Goal: Ask a question: Seek information or help from site administrators or community

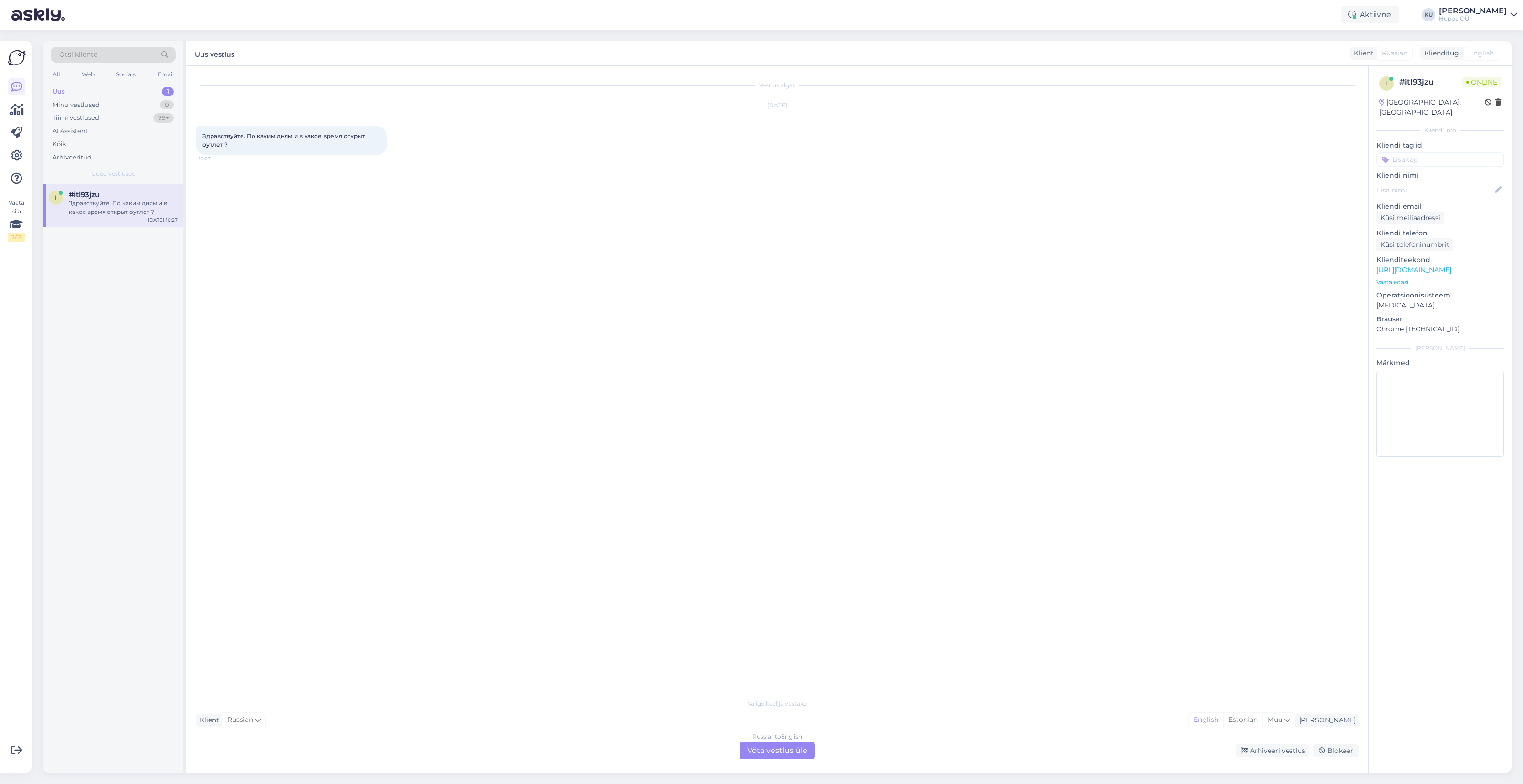
click at [797, 746] on div "Russian to English Võta vestlus üle" at bounding box center [777, 749] width 75 height 17
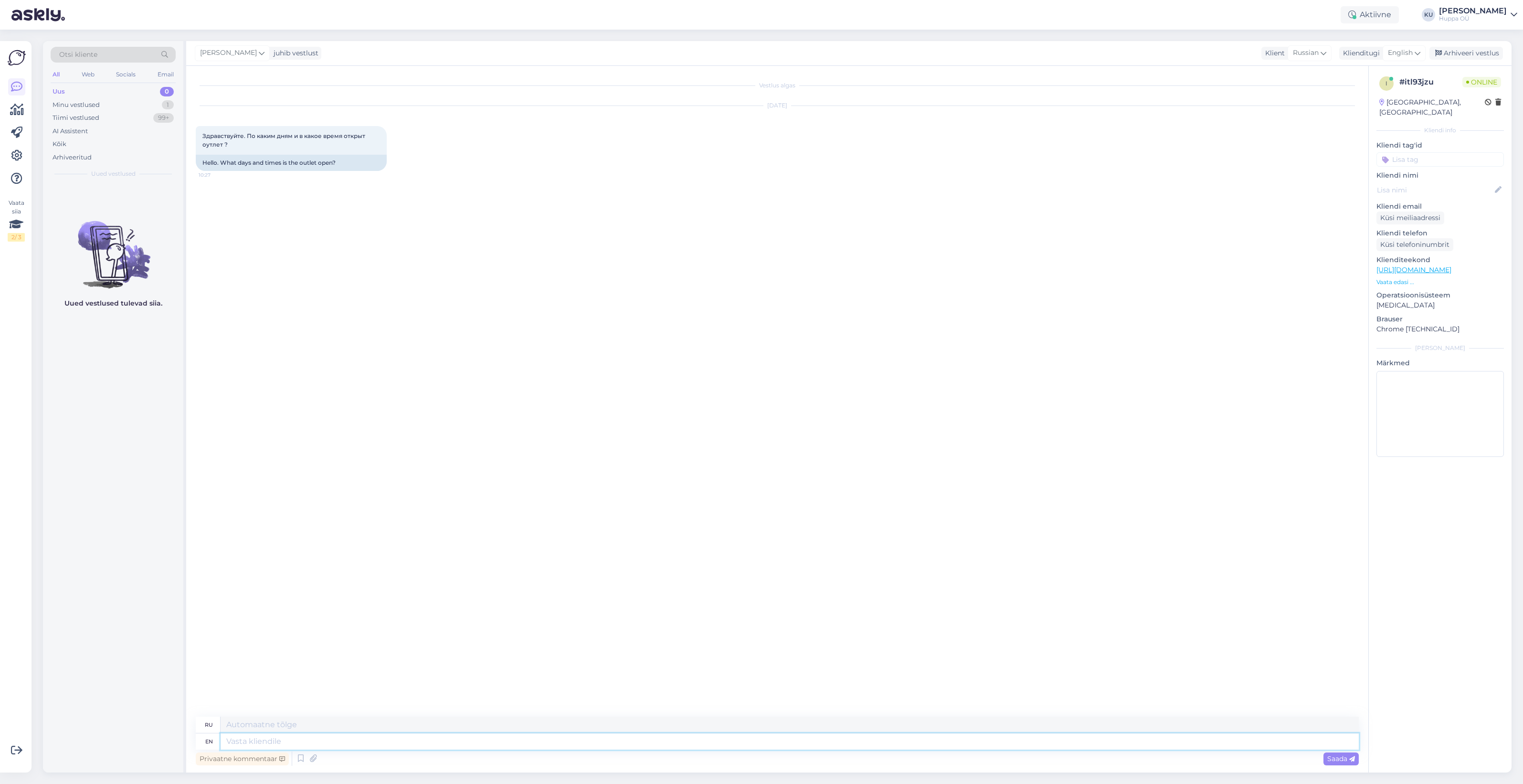
click at [345, 740] on textarea at bounding box center [789, 741] width 1138 height 16
type textarea "Hello!"
type textarea "Привет!"
type textarea "Hello! Do yo"
type textarea "Привет! Делай"
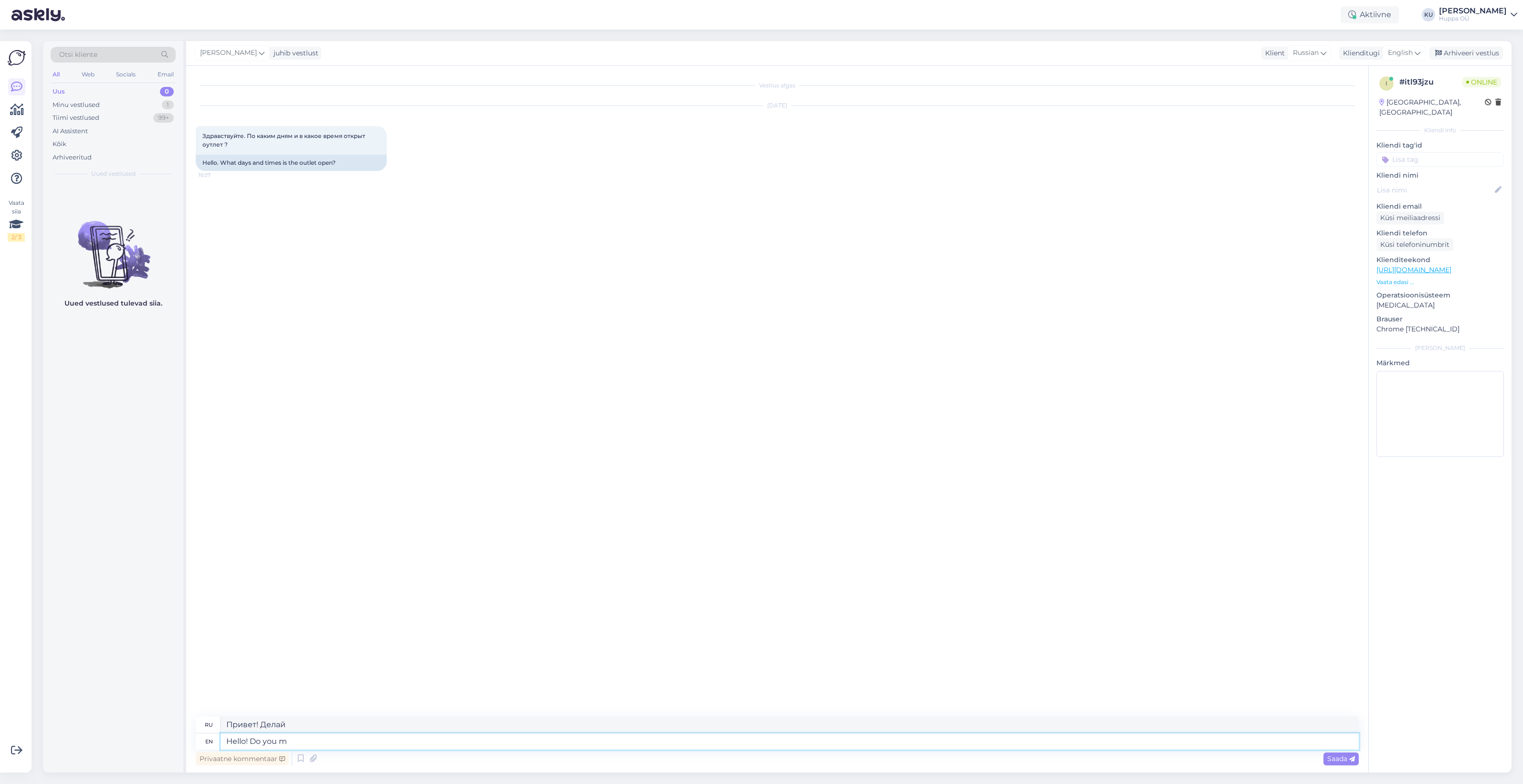
type textarea "Hello! Do you me"
type textarea "Привет! Ты?"
type textarea "Hello! Do you mean th"
type textarea "Привет! Ты имеешь в виду?"
type textarea "Hello! Do you mean the s"
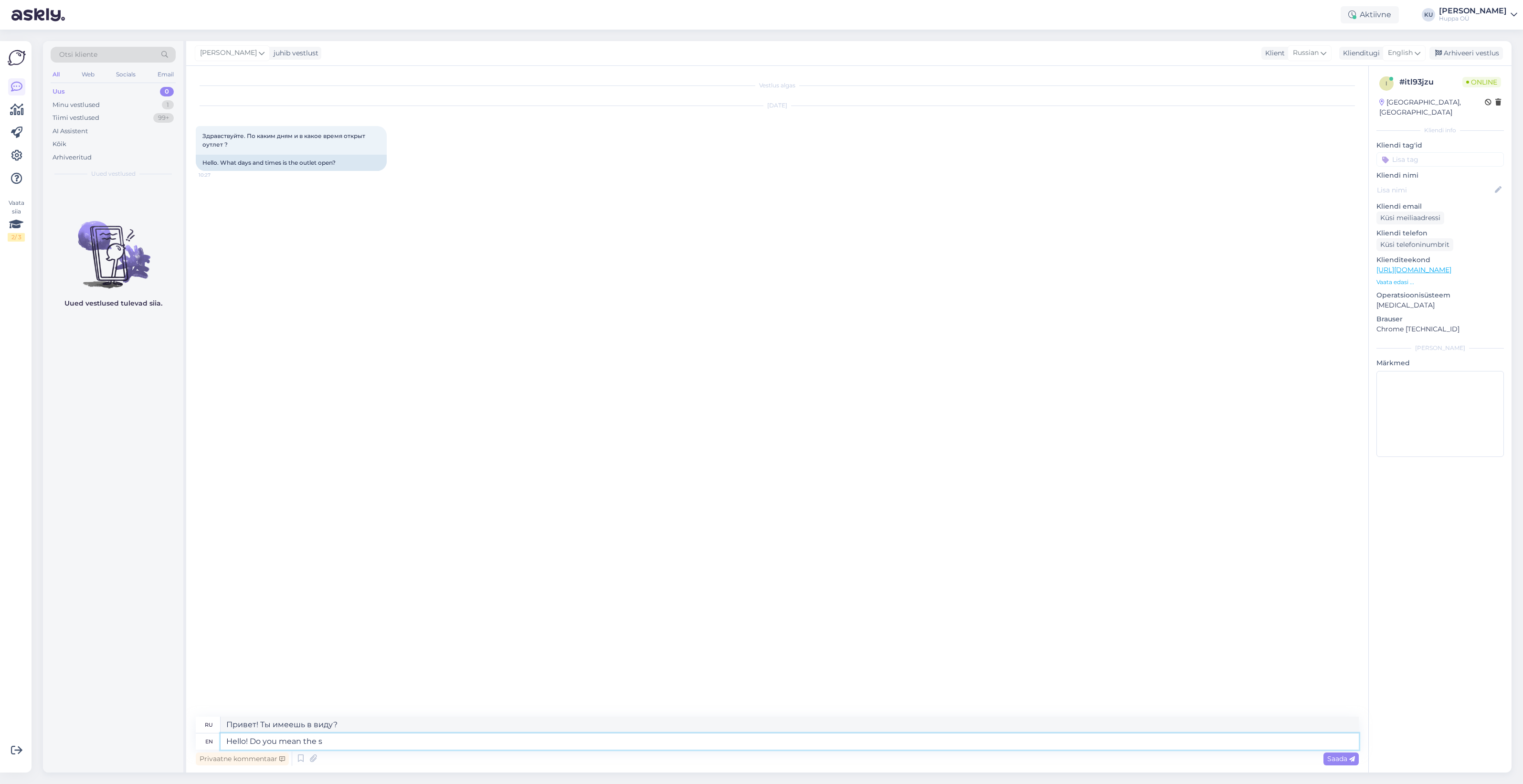
type textarea "Привет! Ты имеешь в виду"
type textarea "Hello! Do you mean the store"
type textarea "Здравствуйте! Вы имеете в виду магазин?"
type textarea "Hello! Do you mean the"
type textarea "Привет! Ты имеешь в виду"
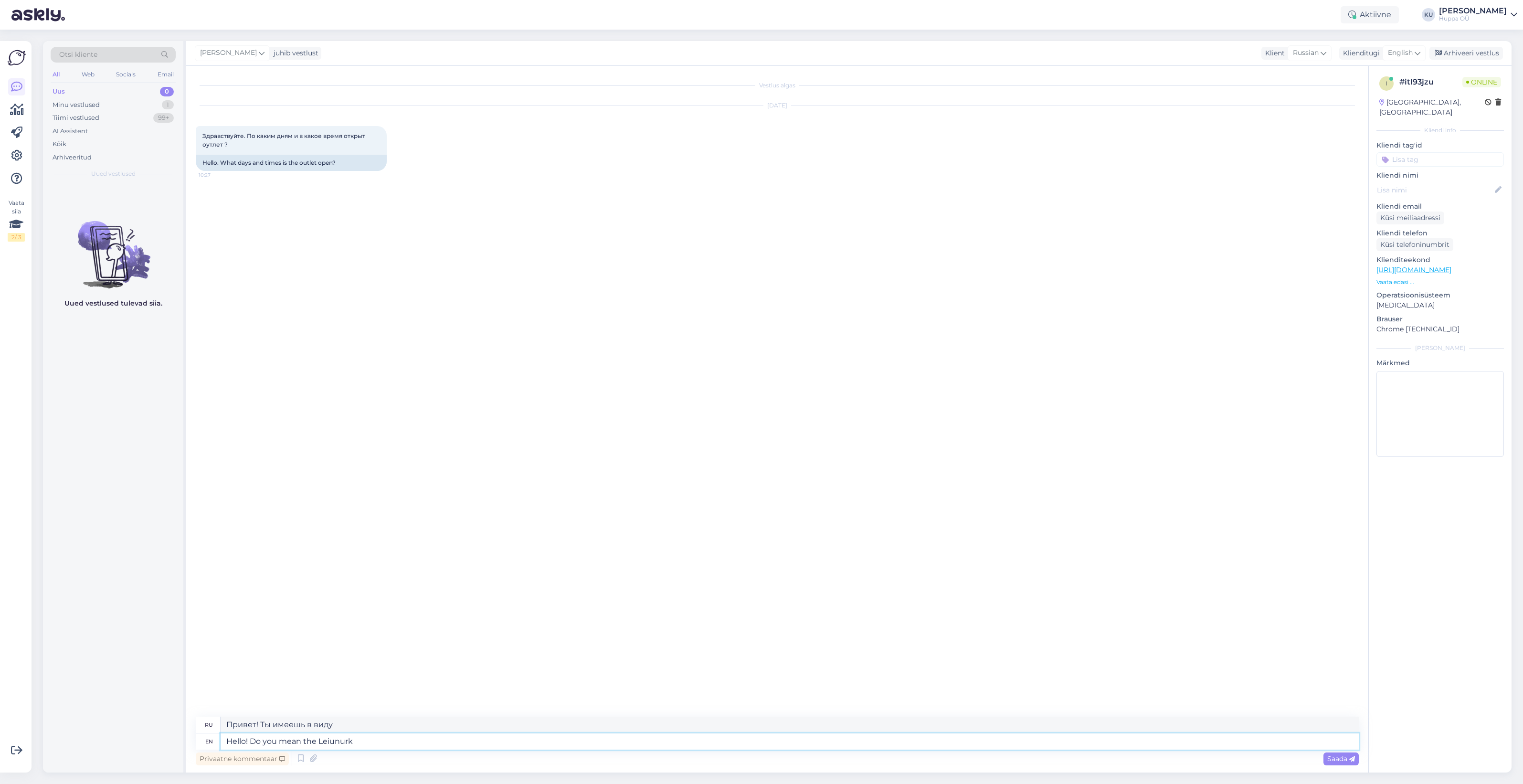
type textarea "Hello! Do you mean the Leiunurk s"
type textarea "Здравствуйте! Вы имеете в виду Лейунурк?"
type textarea "Hello! Do you mean the Leiunurk store i"
type textarea "Здравствуйте! Вы имеете в виду магазин Leiunurk?"
type textarea "Hello! Do you mean the Leiunurk store in"
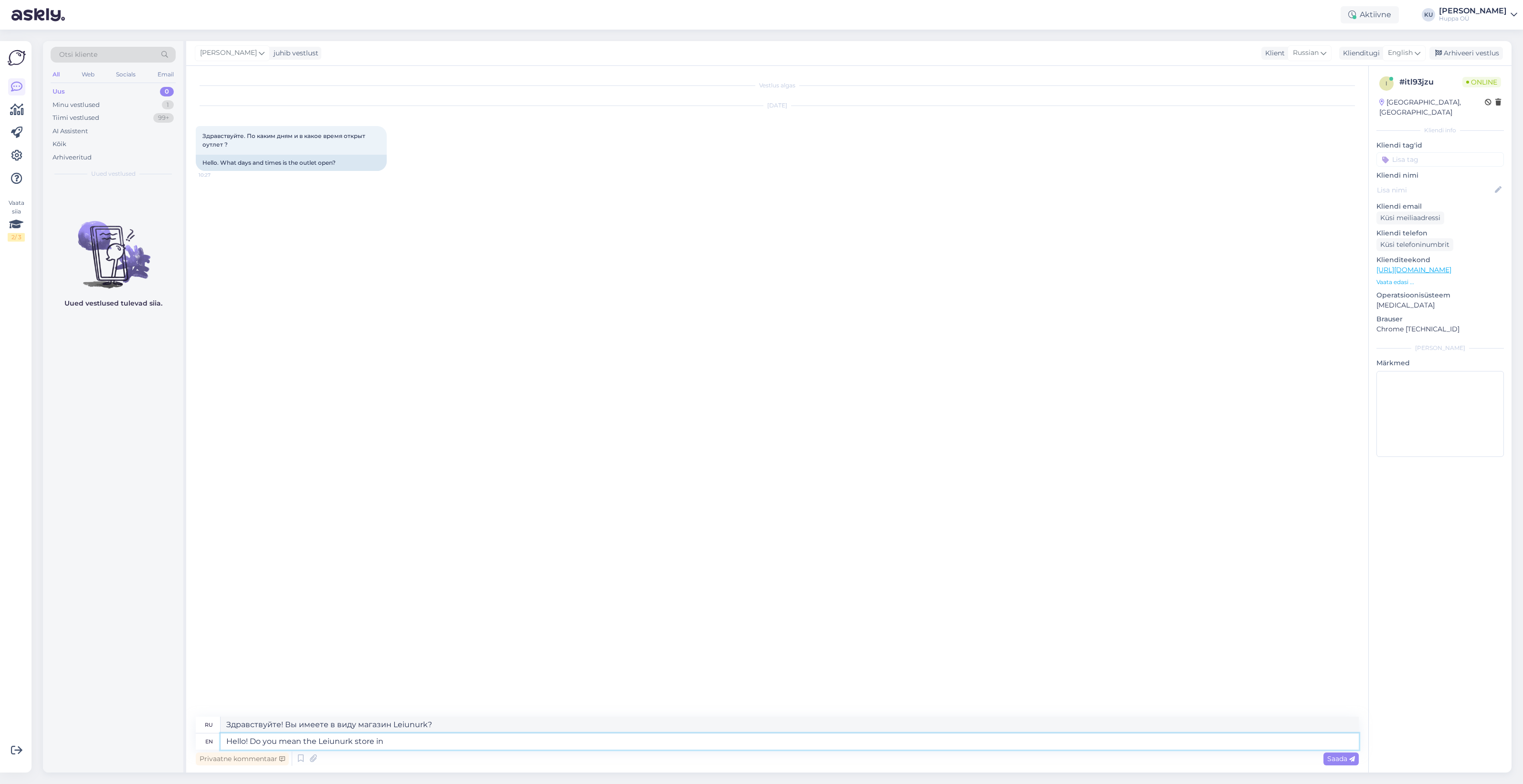
type textarea "Здравствуйте! Вы имеете в виду магазин Leiunurk в"
type textarea "Hello! Do you mean the Leiunurk store in M'nniku t"
type textarea "Здравствуйте! Вы имеете в виду магазин Leiunurk в Мннику?"
type textarea "Hello! Do you mean the Leiunurk store in M'nniku tee 1"
type textarea "Здравствуйте! Вы имеете в виду магазин Leiunurk на улице Мннику?"
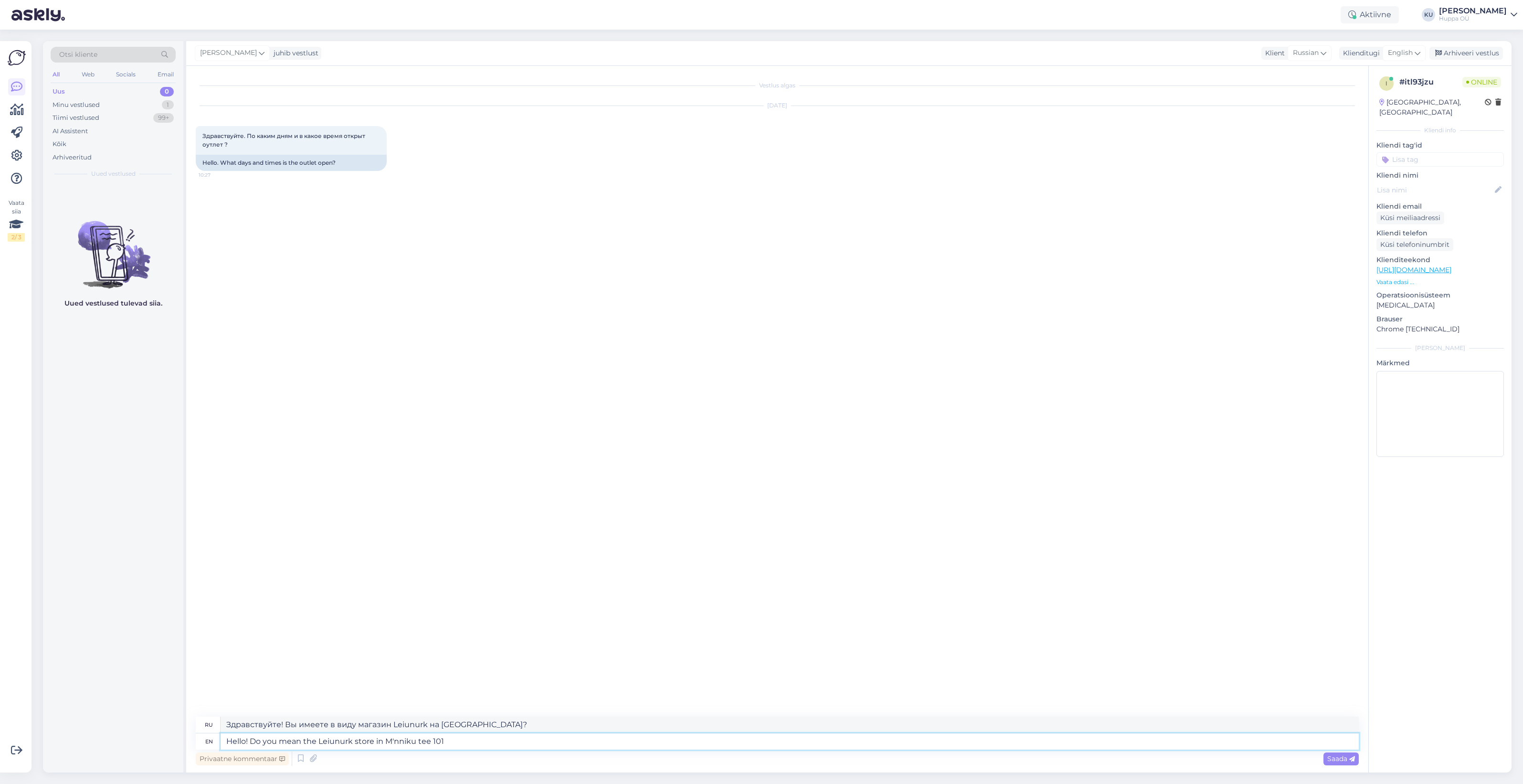
type textarea "Hello! Do you mean the Leiunurk store in M'nniku tee 101?"
type textarea "Здравствуйте! Вы имеете в виду магазин Leiunurk на Мннику теэ 101?"
click at [393, 742] on textarea "Hello! Do you mean the Leiunurk store in M'nniku tee 101?" at bounding box center [789, 741] width 1138 height 16
type textarea "Hello! Do you mean the Leiunurk store in Männiku tee 101?"
type textarea "Здравствуйте! Вы имеете в виду магазин Leiunurk на Мяннику теэ 101?"
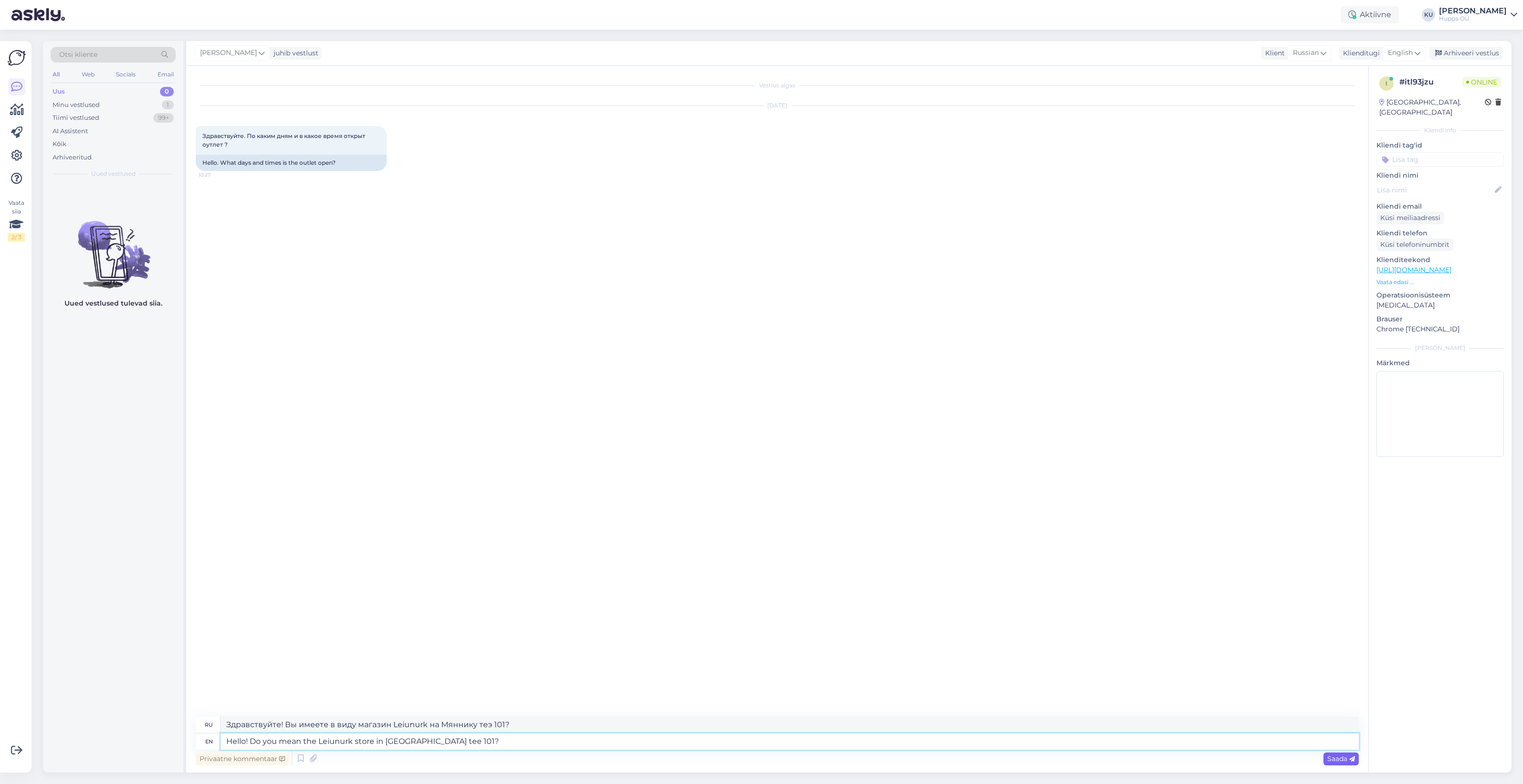
type textarea "Hello! Do you mean the Leiunurk store in Männiku tee 101?"
click at [1340, 755] on span "Saada" at bounding box center [1341, 758] width 28 height 9
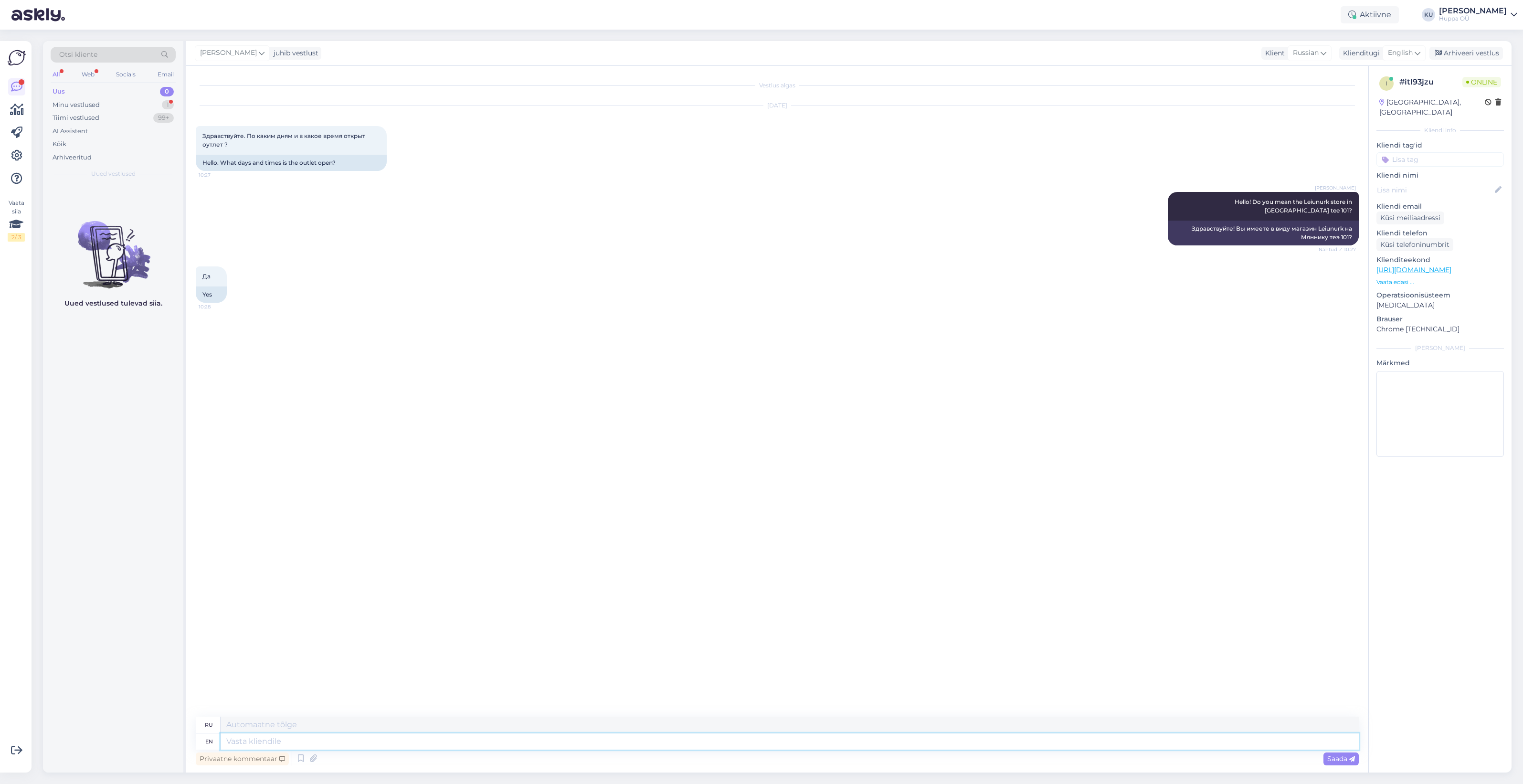
click at [295, 746] on textarea at bounding box center [789, 741] width 1138 height 16
type textarea "This"
type textarea "Этот"
type textarea "This Friday"
type textarea "В эту пятницу"
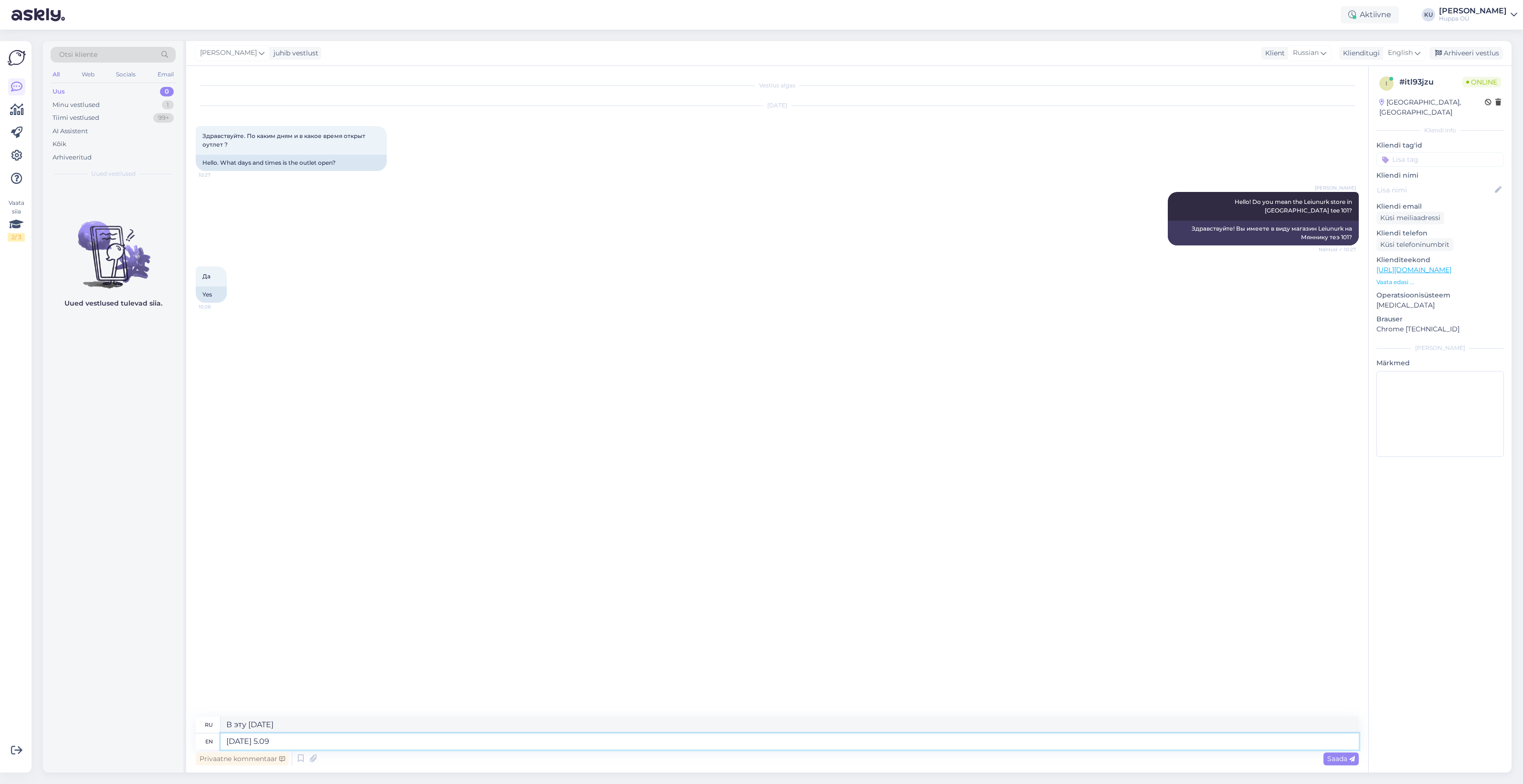
type textarea "This Friday 5.09"
type textarea "В эту пятницу 5.09"
type textarea "This Friday 5.09 10:00-118:00 and"
type textarea "В эту пятницу 5.09 с 10:00 до 118:00"
type textarea "This Friday 5.09 10:00-118:00 and s"
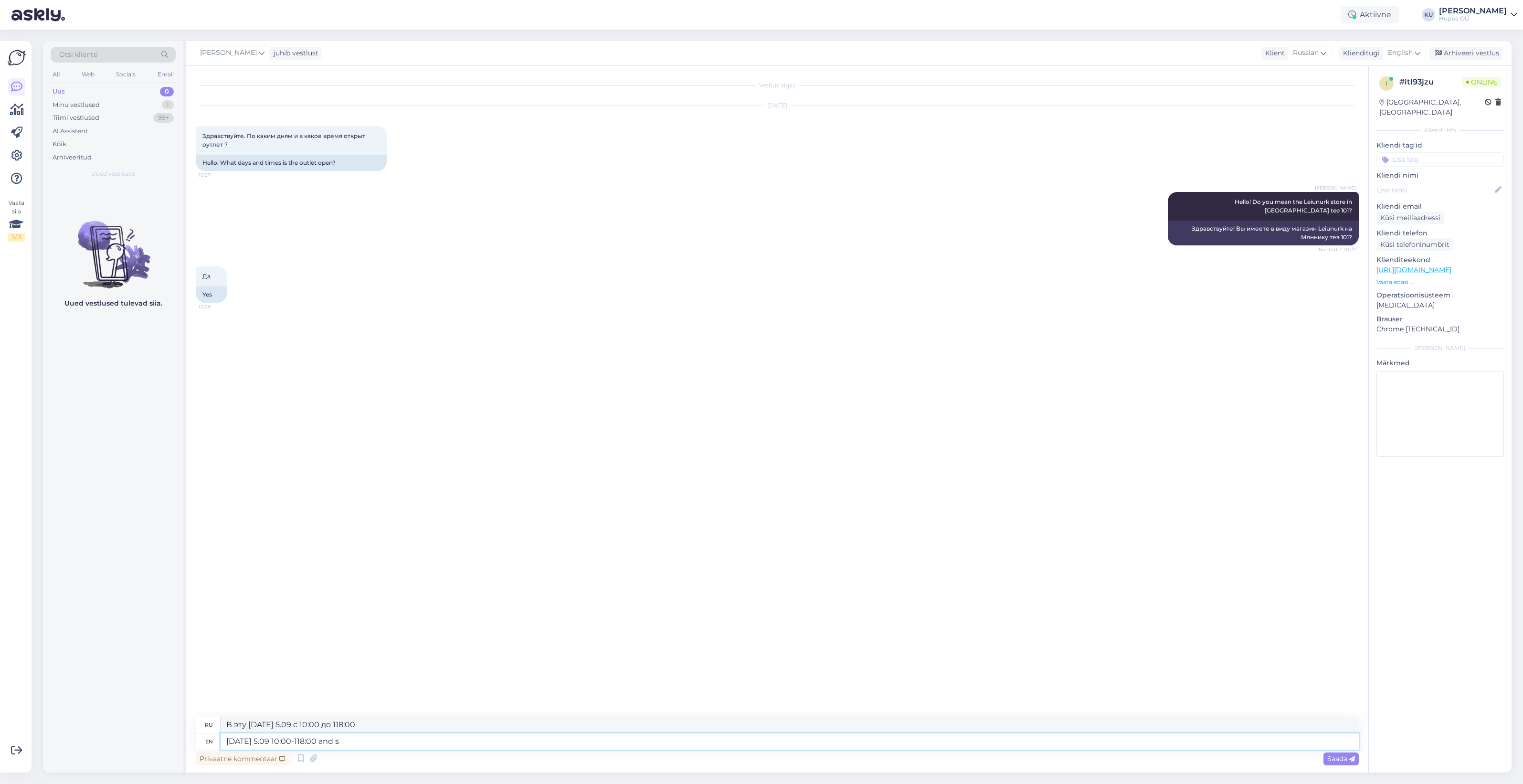
type textarea "В эту пятницу 5.09 с 10:00 до 118:00 и"
type textarea "This Friday 5.09 10:00-118:00 and saturday"
type textarea "В эту пятницу 5.09 с 10:00 до 11:00 и в субботу"
type textarea "This Friday 5.09 10:00-118:00 and saturday 6.09"
type textarea "В эту пятницу 5.09 с 10:00 до 118:00 и в субботу 6.09"
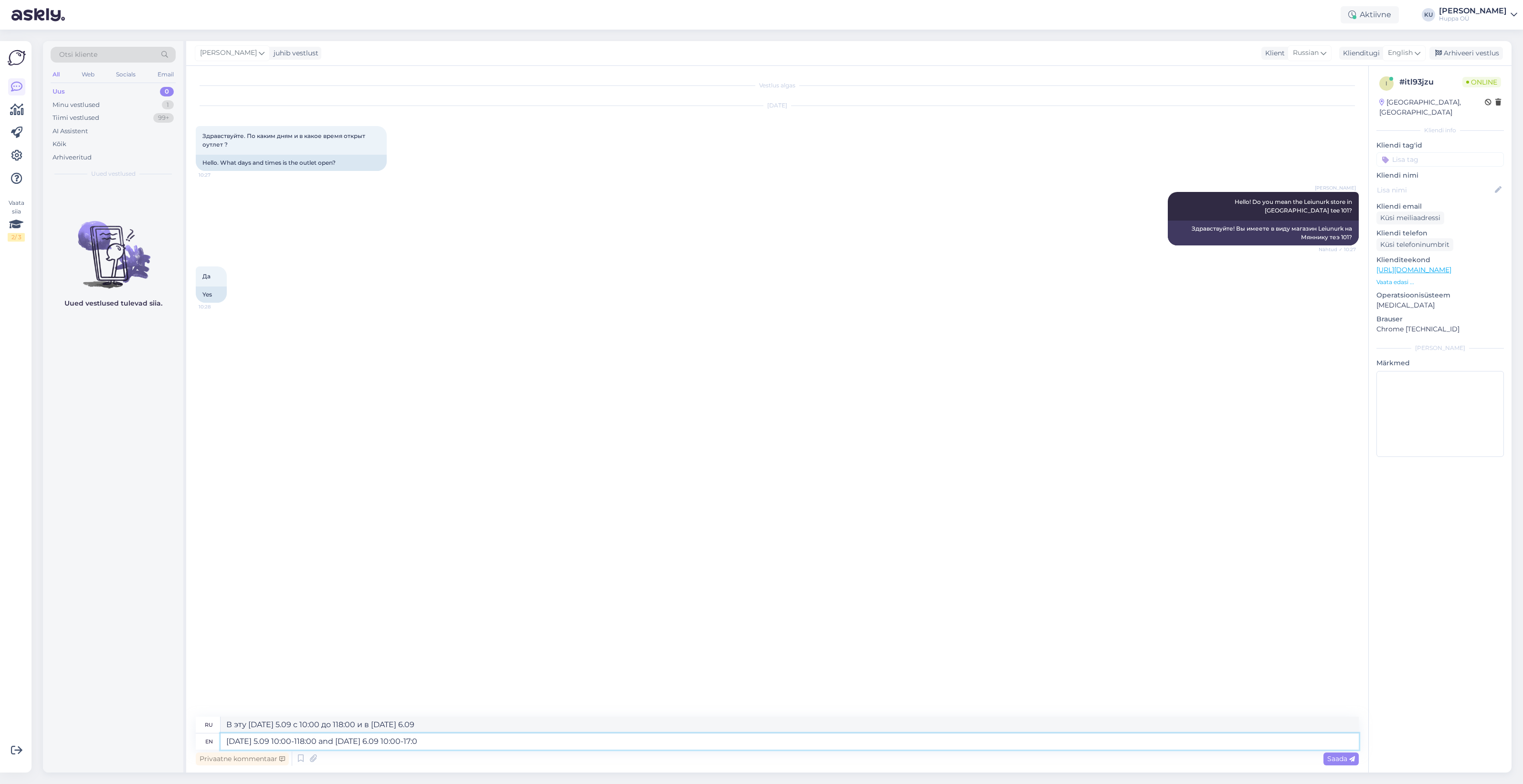
type textarea "This Friday 5.09 10:00-118:00 and saturday 6.09 10:00-17:00"
type textarea "В эту пятницу 5.09 с 10:00 до 11:00 и в субботу 6.09 с 10:00 до 17:00"
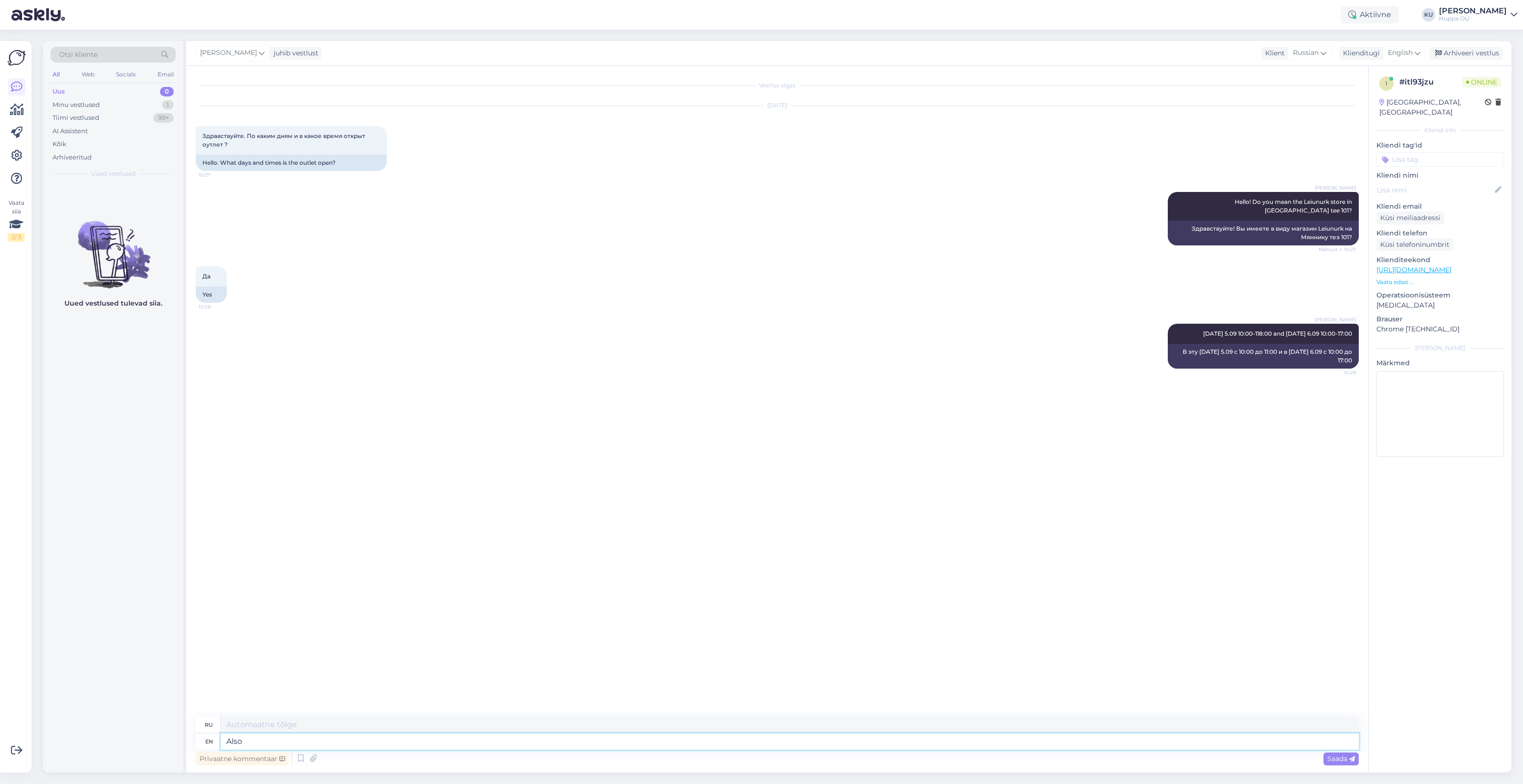
type textarea "Also t"
type textarea "Также"
type textarea "Also the same t"
type textarea "Тоже самое"
type textarea "Also the same times o"
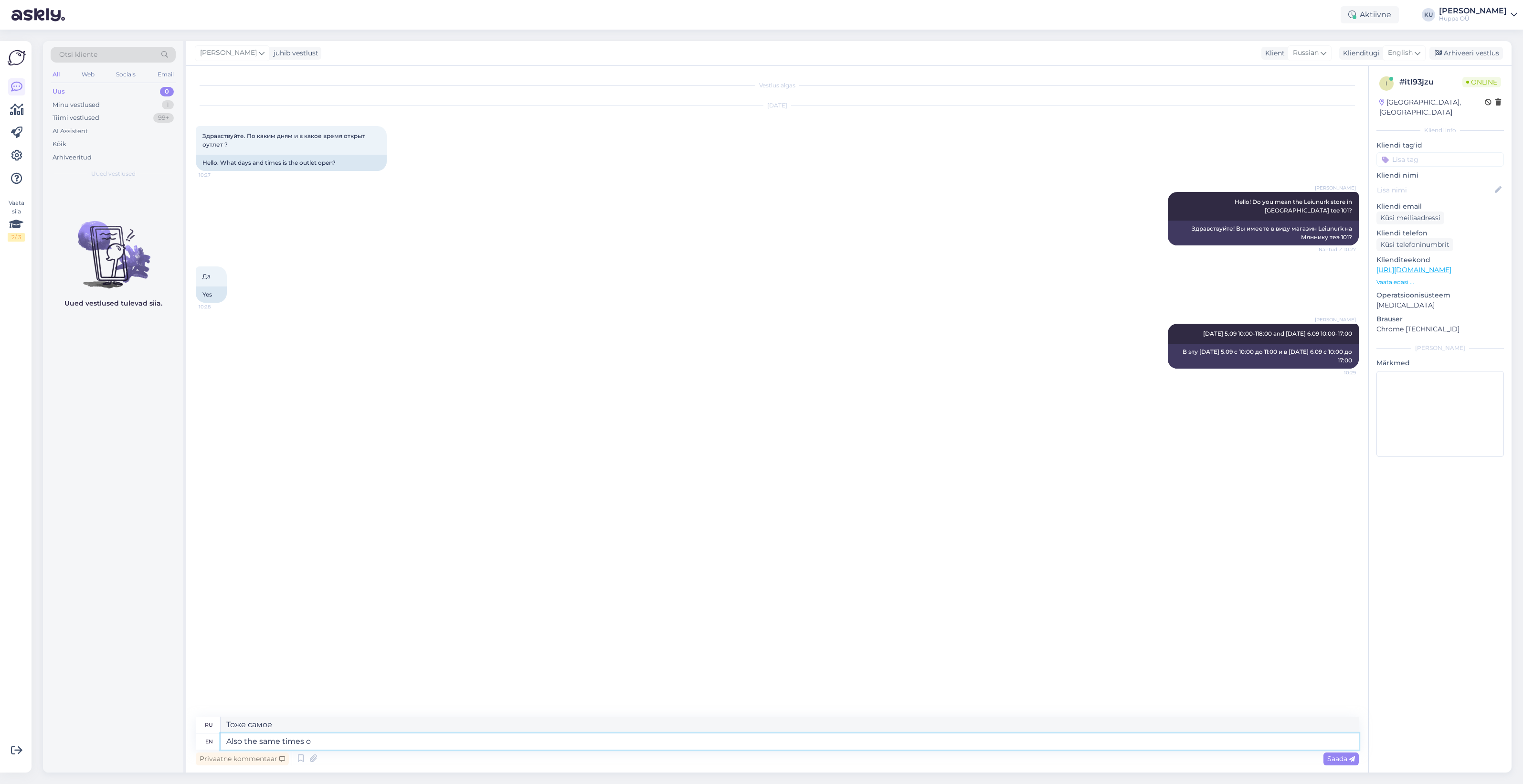
type textarea "Также в то же время"
type textarea "Also the same times on 12-13.09 an"
type textarea "Также в то же время 12-13.09"
type textarea "Also the same times on 12-13.09 and"
type textarea "Также в то же время 12-13.09 и"
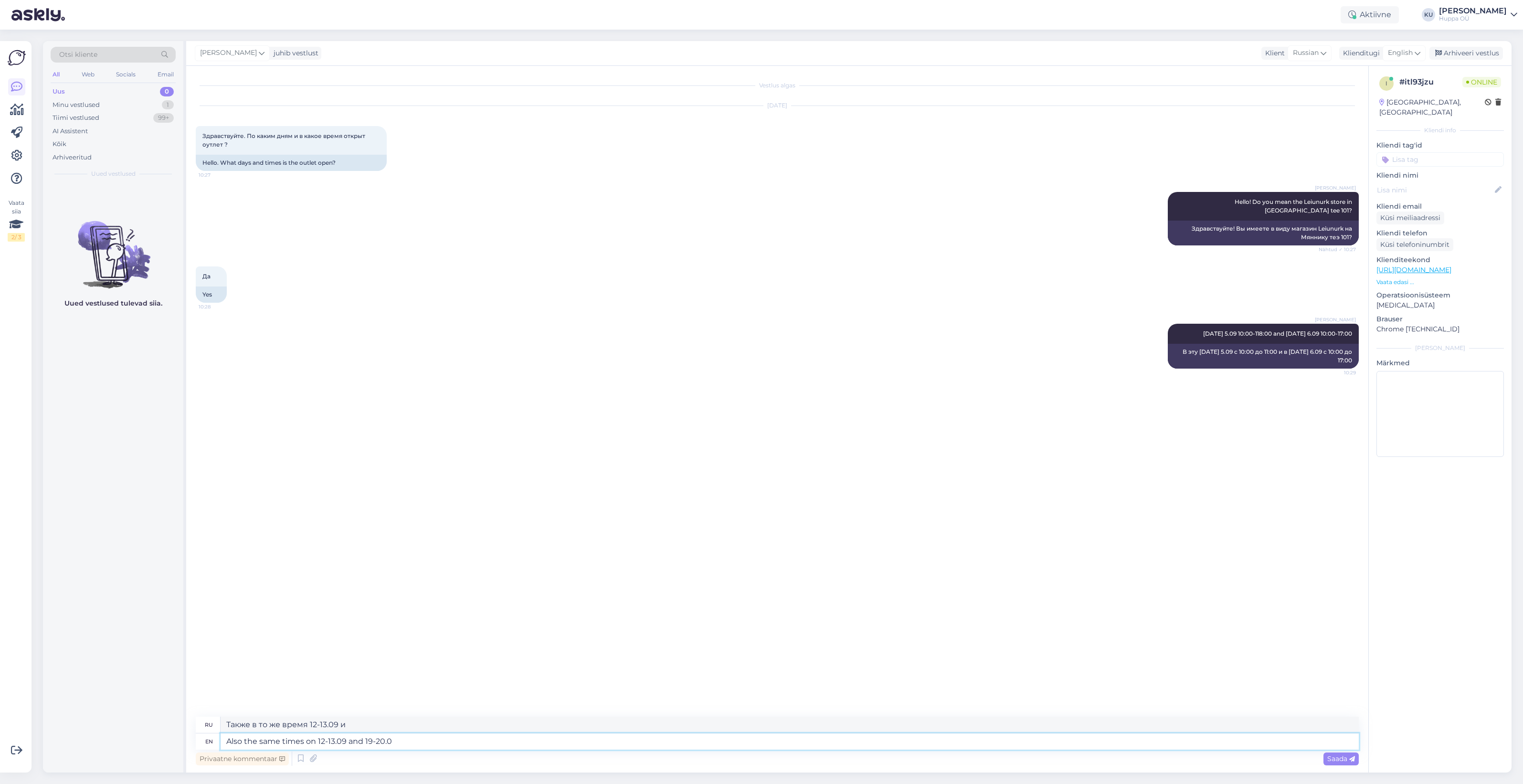
type textarea "Also the same times on 12-13.09 and 19-20.09"
type textarea "Также в то же время 12-13.09 и 19-20.09"
click at [117, 105] on div "Minu vestlused 1" at bounding box center [113, 104] width 125 height 13
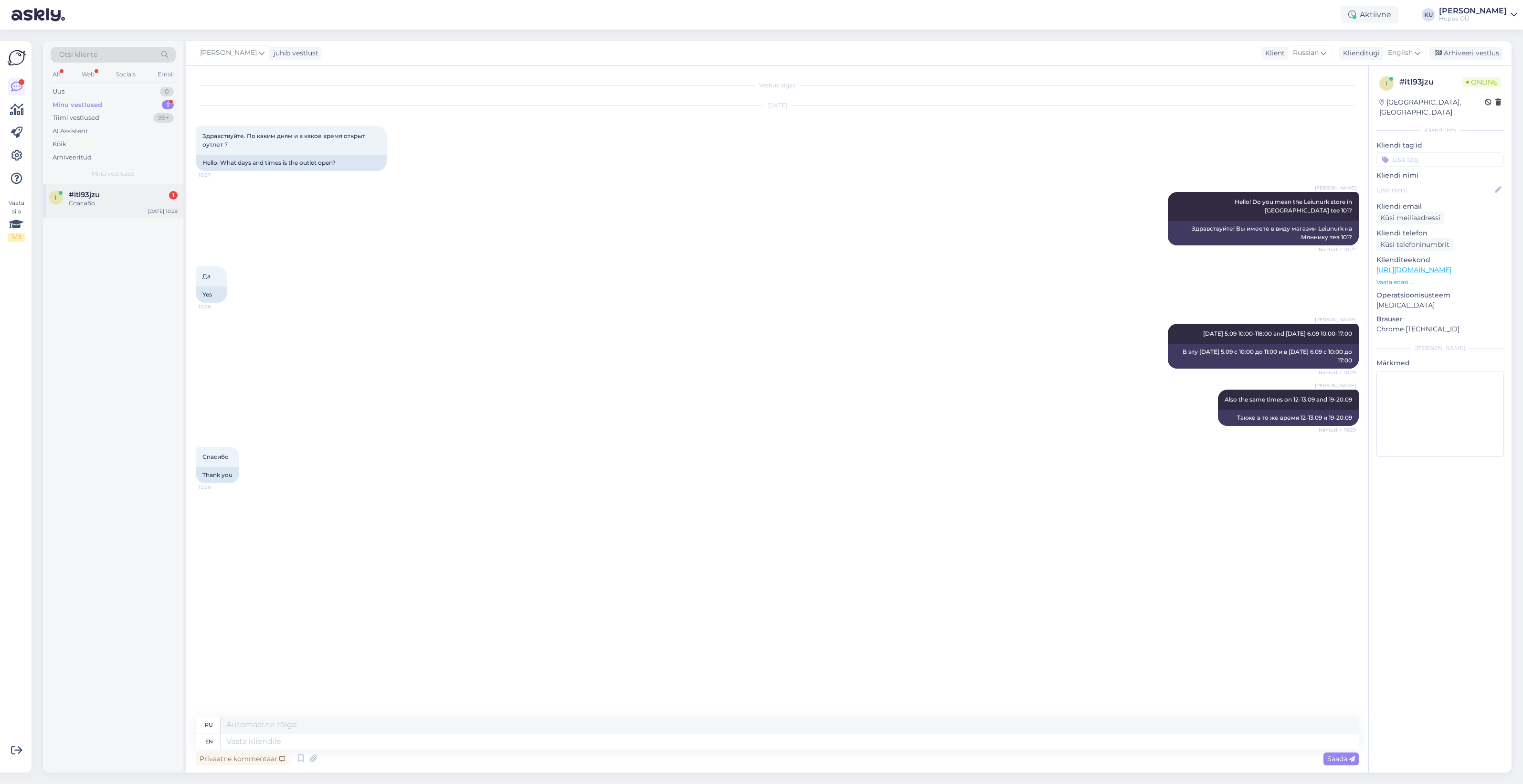
click at [109, 205] on div "Спасибо" at bounding box center [123, 203] width 109 height 9
click at [336, 740] on textarea at bounding box center [789, 741] width 1138 height 16
type textarea "sorry"
type textarea "извини"
type textarea "sorry 10"
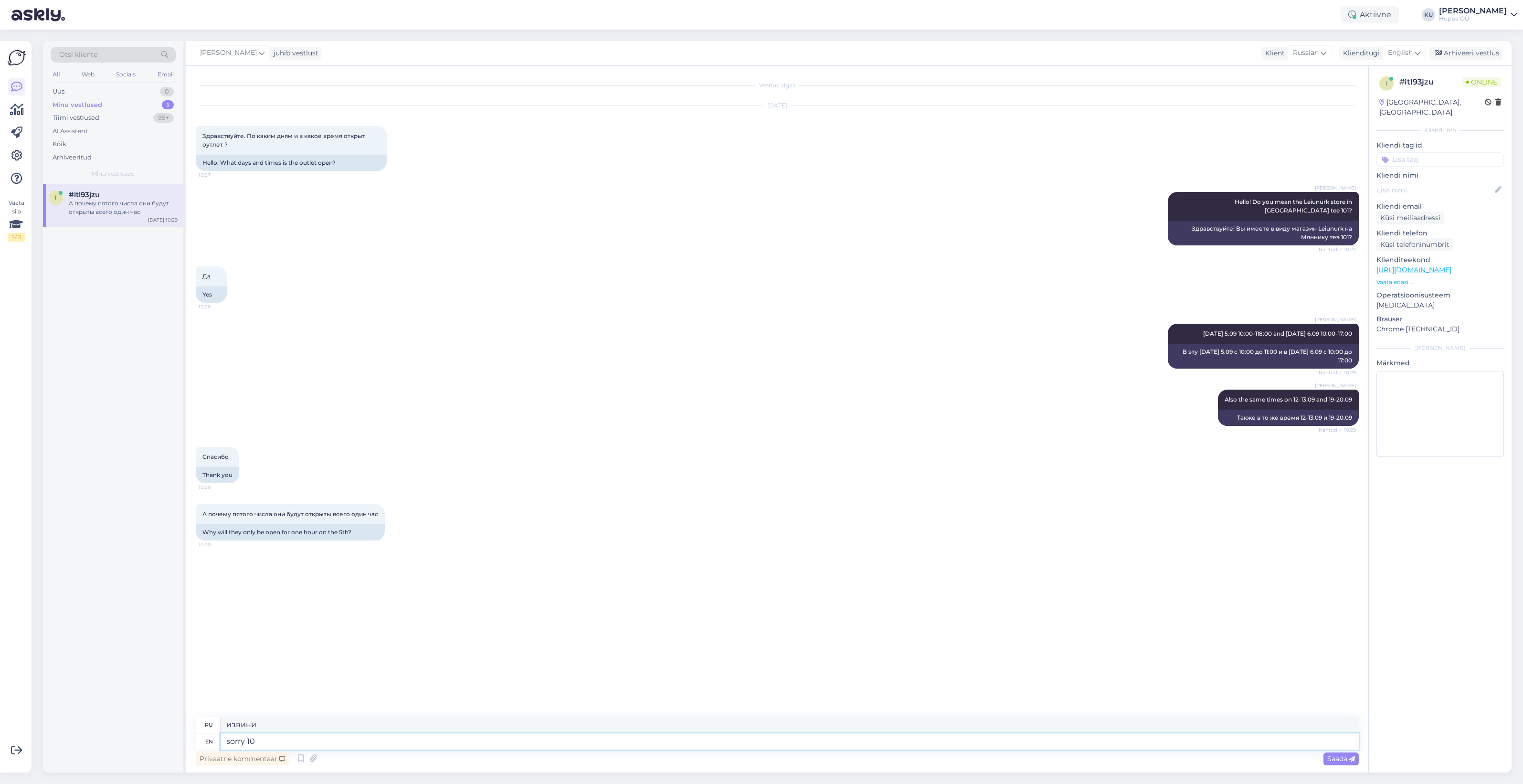
type textarea "извините 10"
type textarea "sorry 10:00-18:00"
type textarea "извините 10:00-18:00"
click at [94, 208] on div "i #itl93jzu 1 Спасибо Sep 4 10:29" at bounding box center [112, 200] width 140 height 35
click at [1457, 58] on div "Arhiveeri vestlus" at bounding box center [1466, 53] width 73 height 13
